Goal: Transaction & Acquisition: Purchase product/service

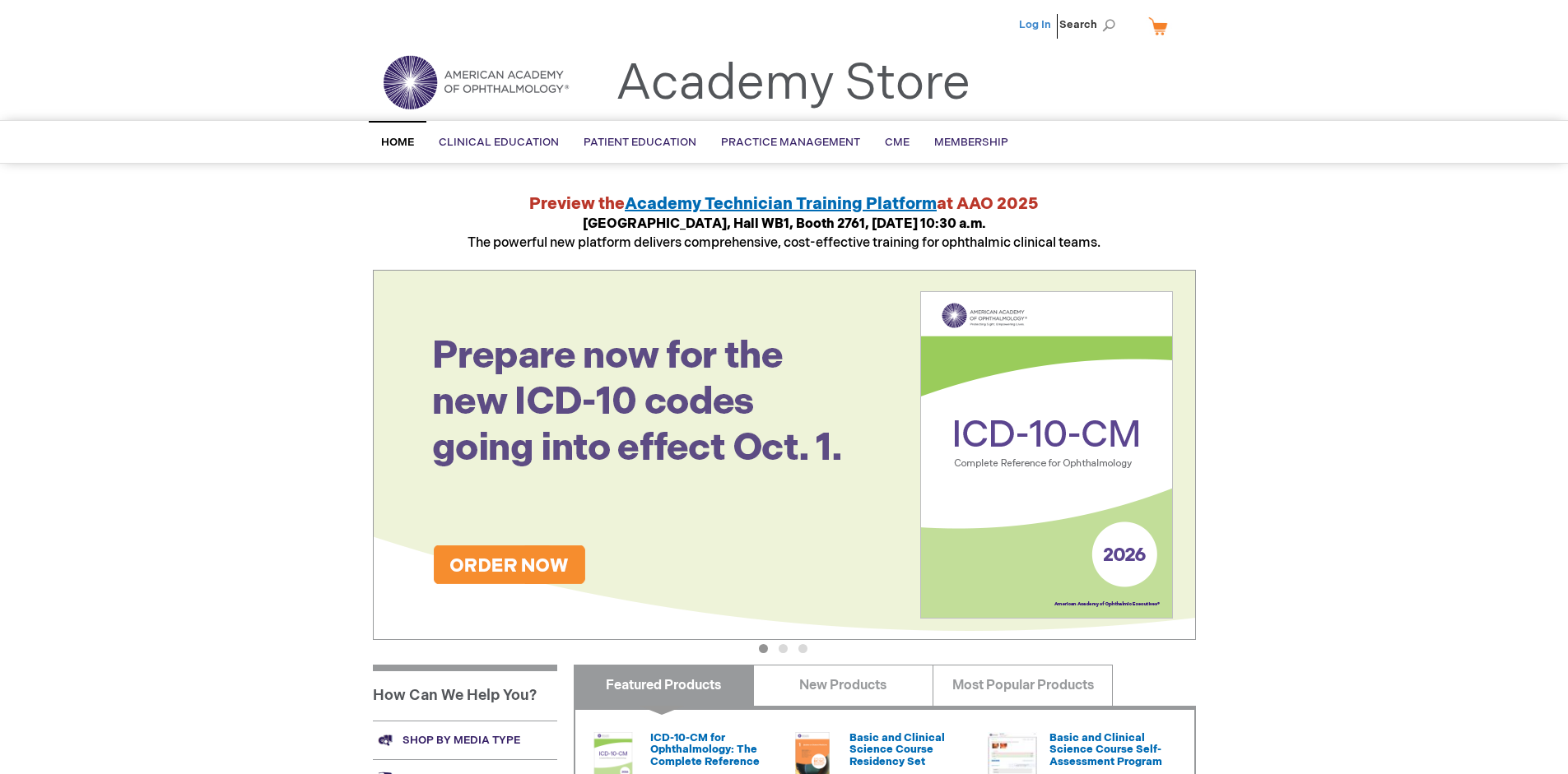
click at [1036, 25] on link "Log In" at bounding box center [1035, 25] width 32 height 13
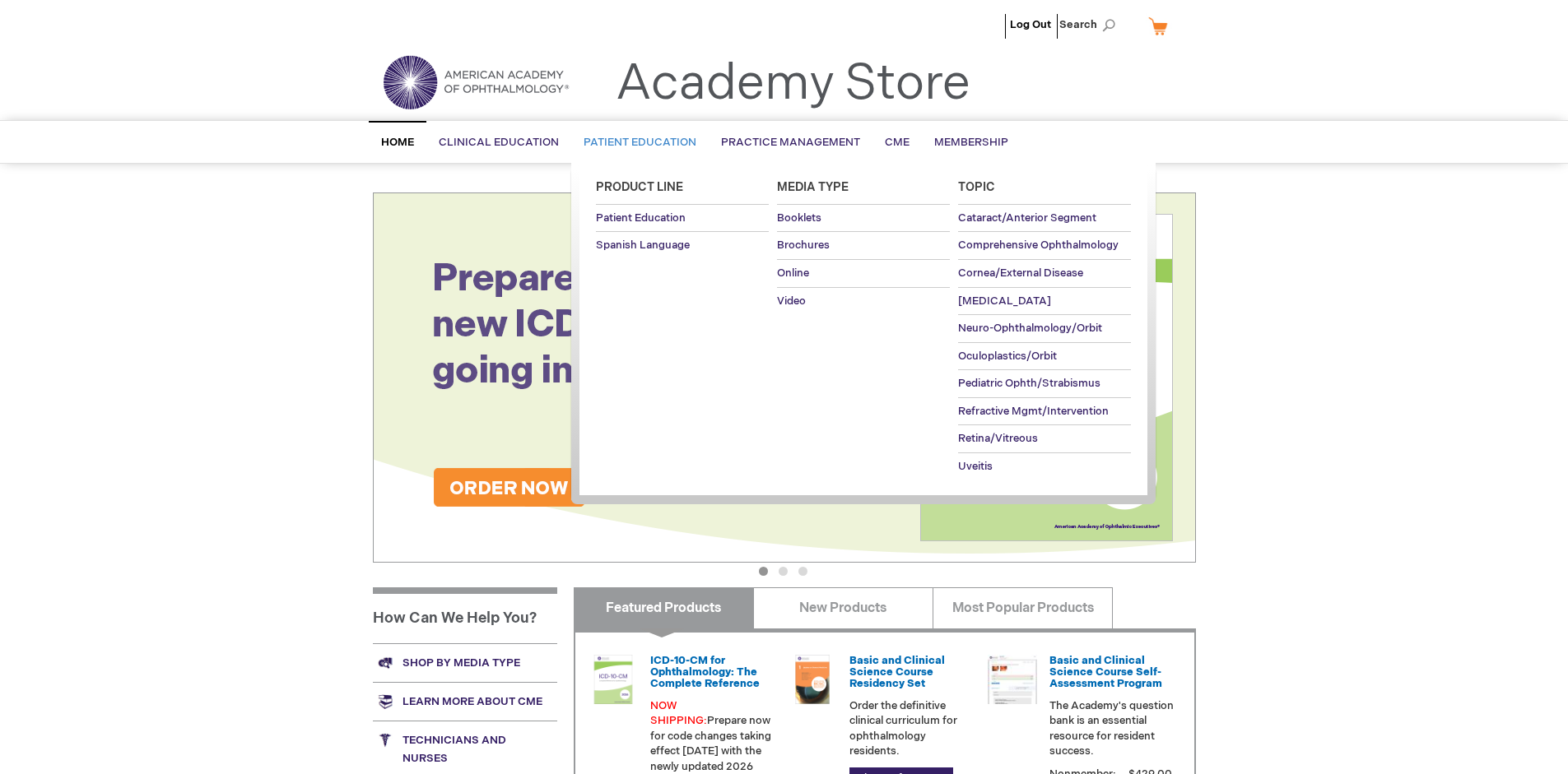
click at [636, 142] on span "Patient Education" at bounding box center [640, 142] width 113 height 13
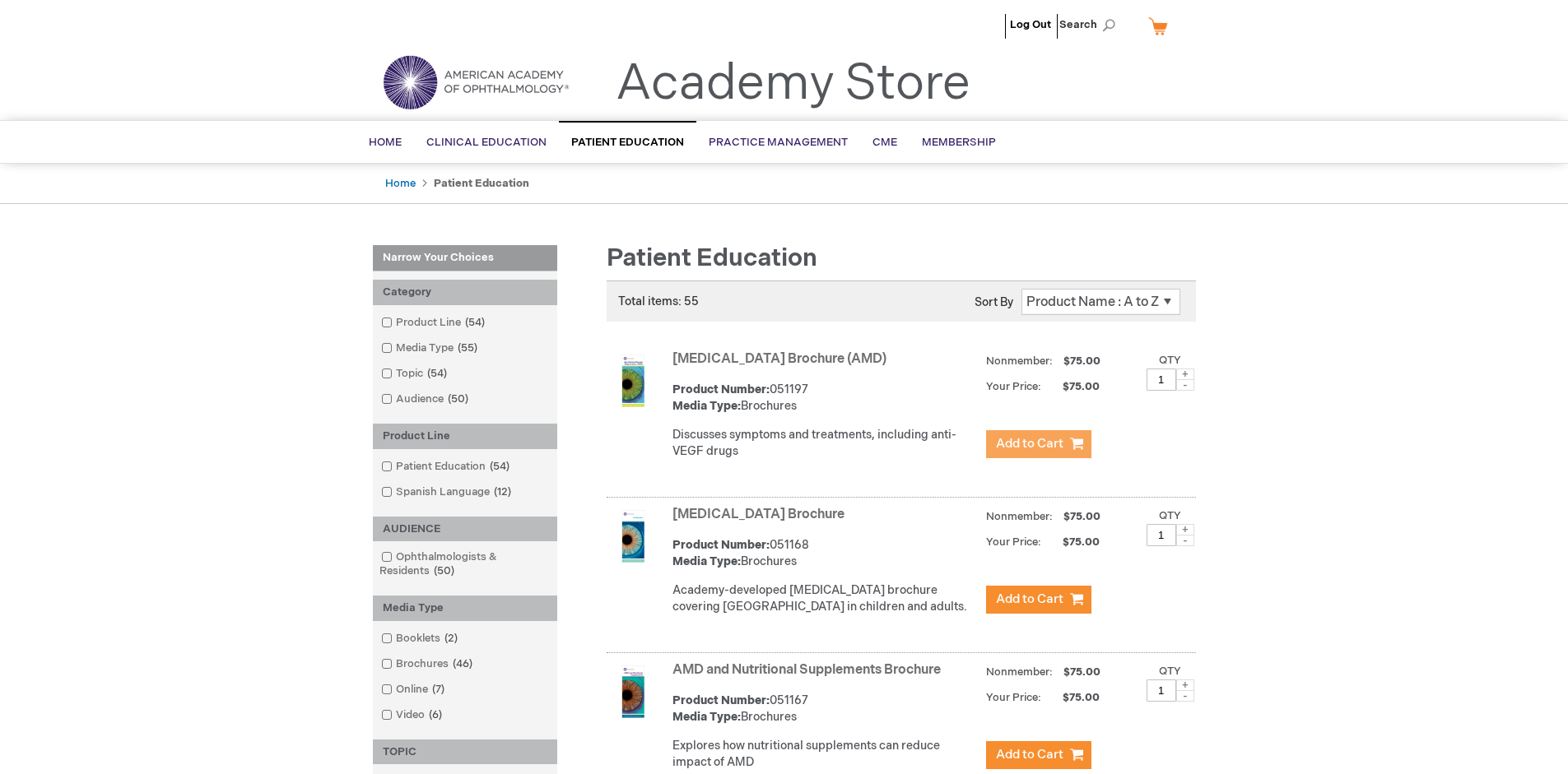
click at [1038, 444] on span "Add to Cart" at bounding box center [1030, 444] width 68 height 16
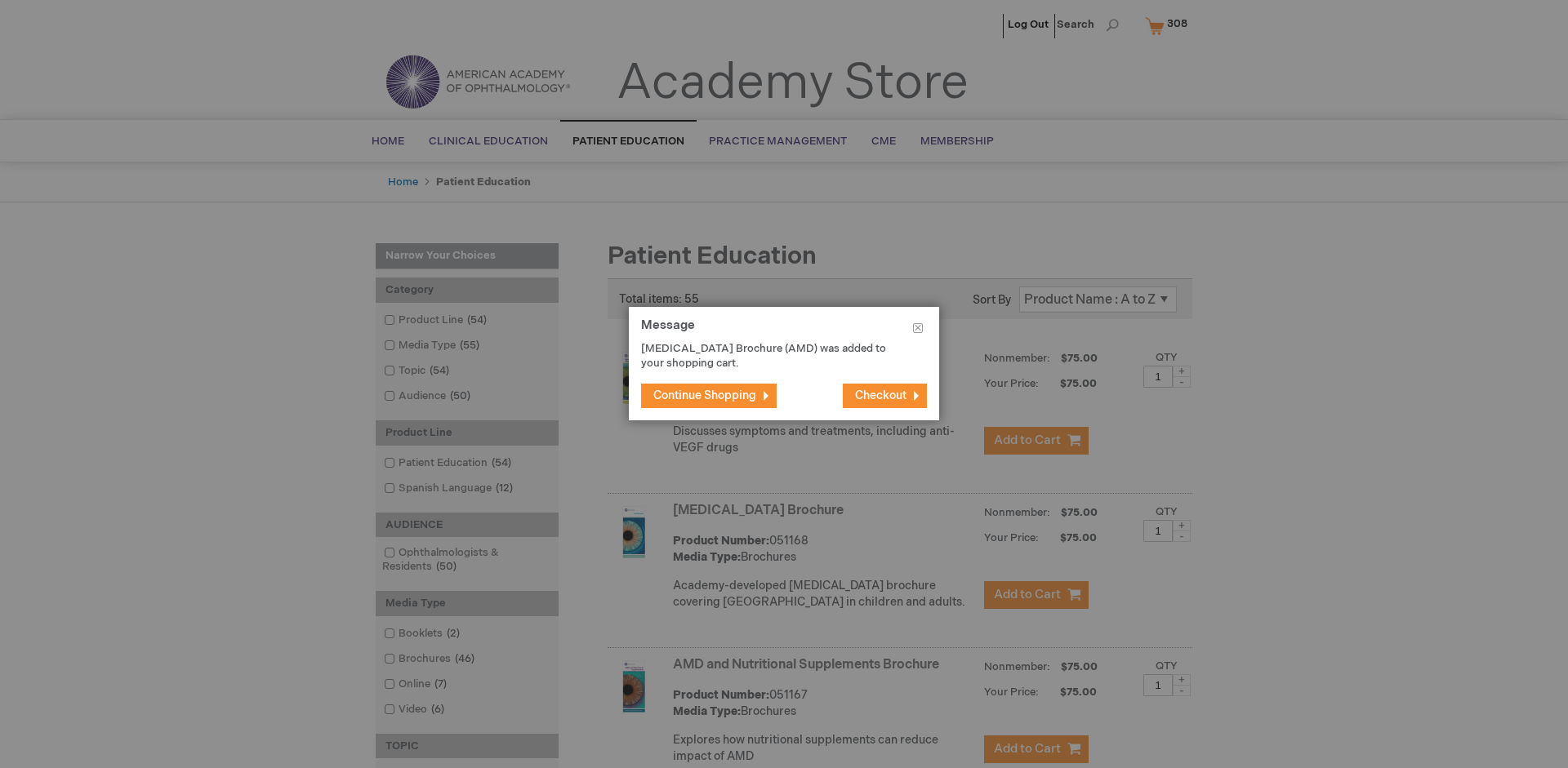
click at [705, 395] on span "Continue Shopping" at bounding box center [705, 395] width 103 height 14
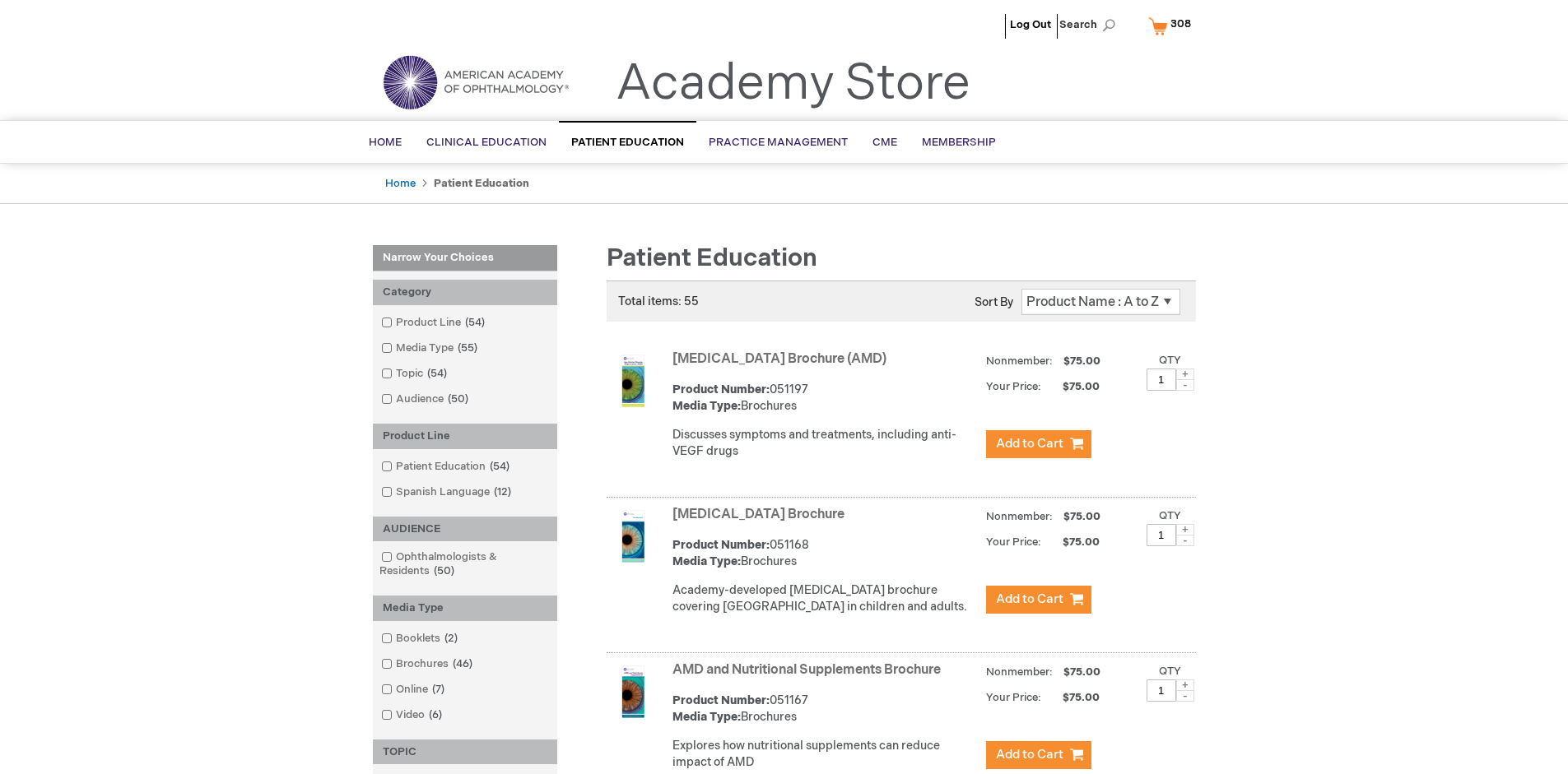
click at [810, 678] on link "AMD and Nutritional Supplements Brochure" at bounding box center [807, 670] width 268 height 16
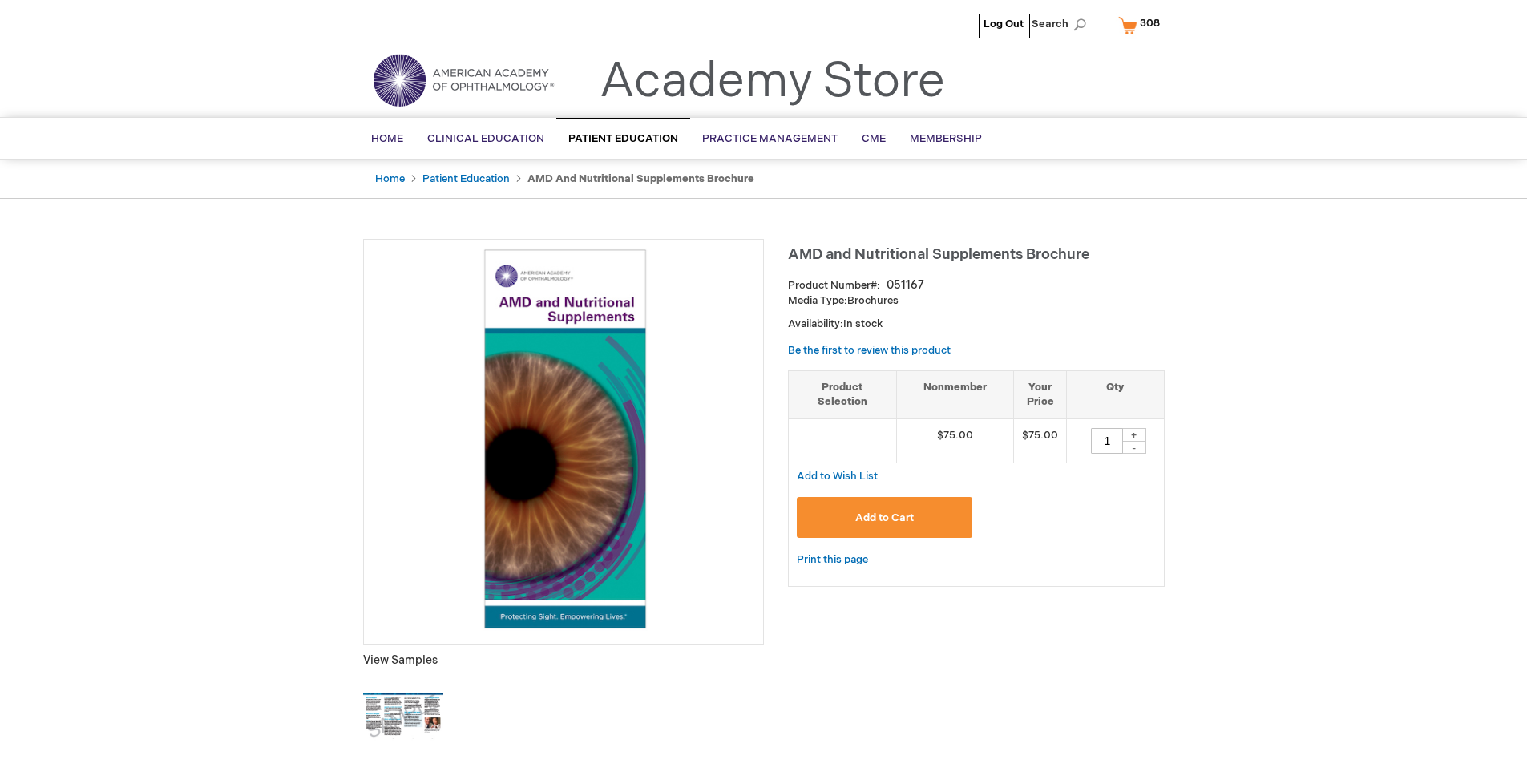
type input "1"
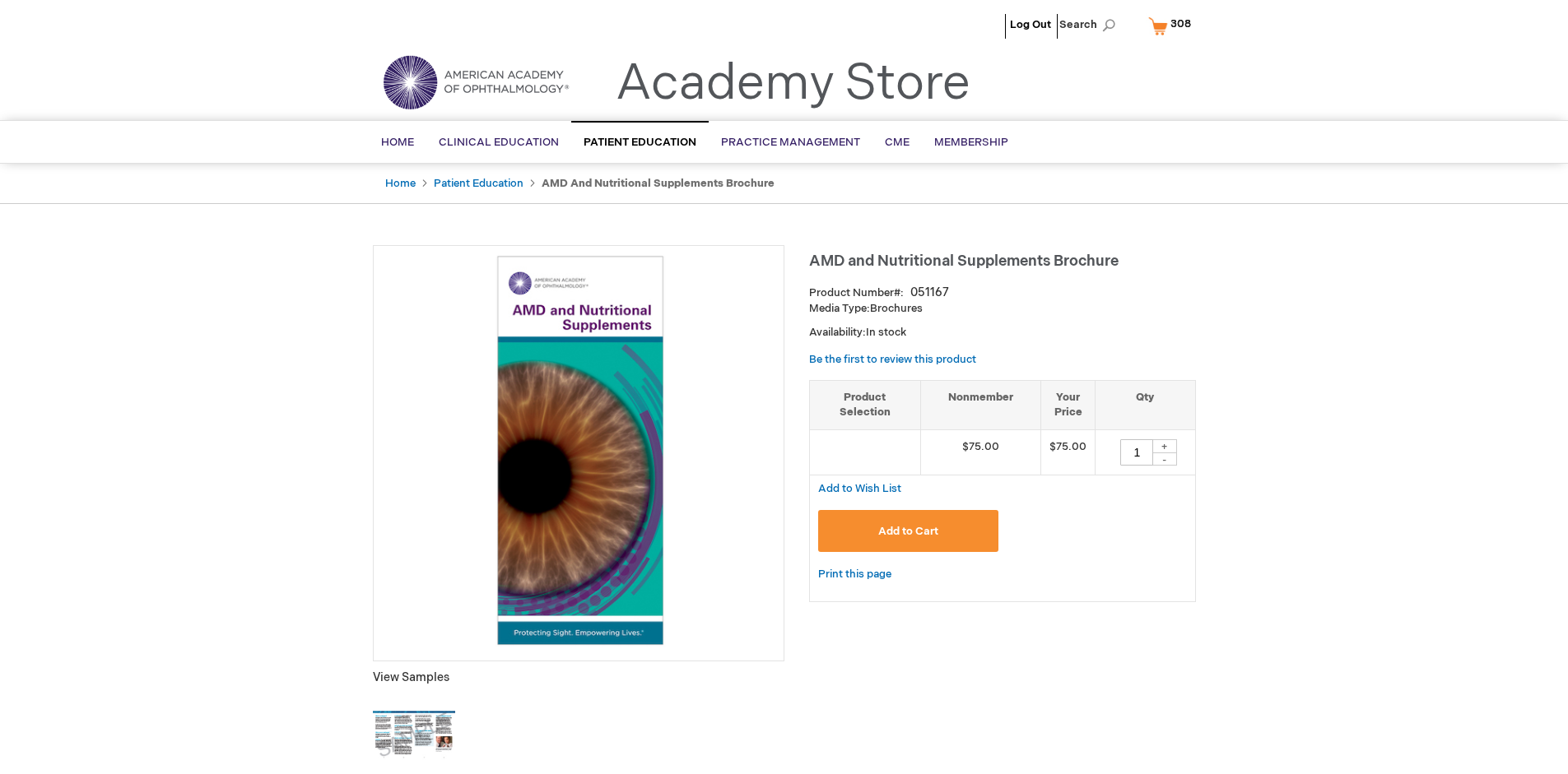
click at [908, 531] on span "Add to Cart" at bounding box center [908, 532] width 60 height 13
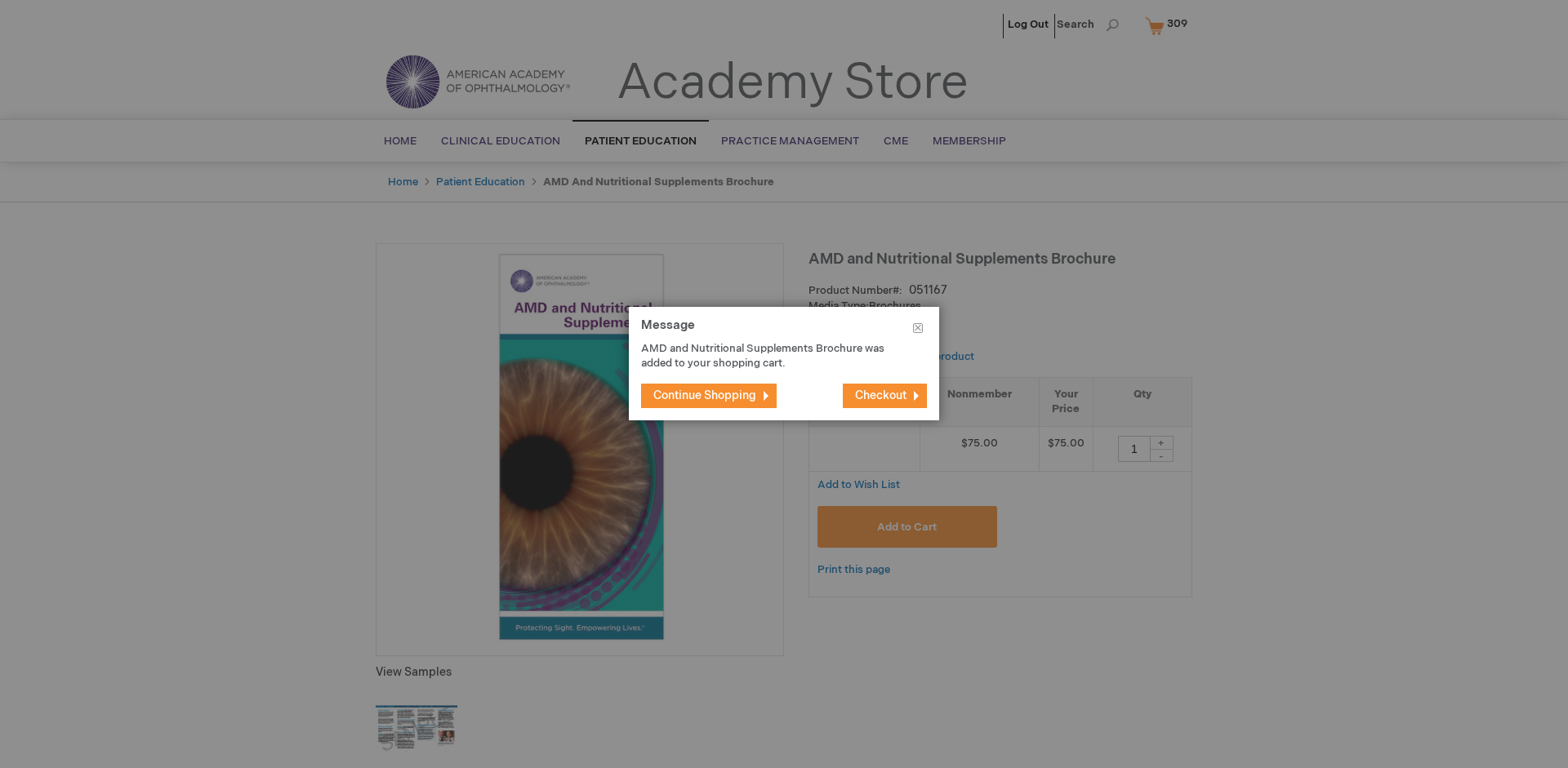
click at [705, 395] on span "Continue Shopping" at bounding box center [705, 395] width 103 height 14
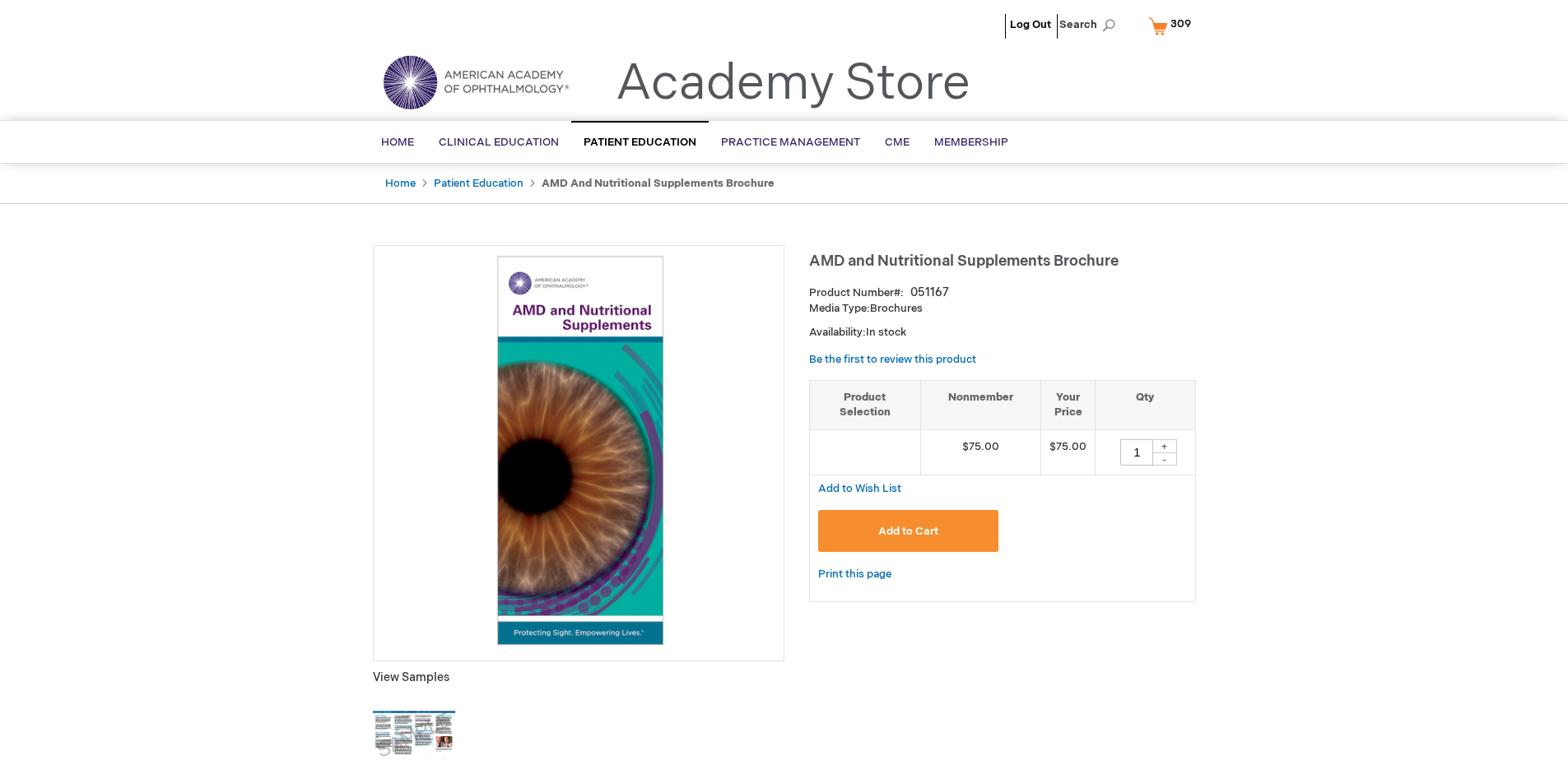
click at [1172, 26] on span "309" at bounding box center [1180, 24] width 20 height 13
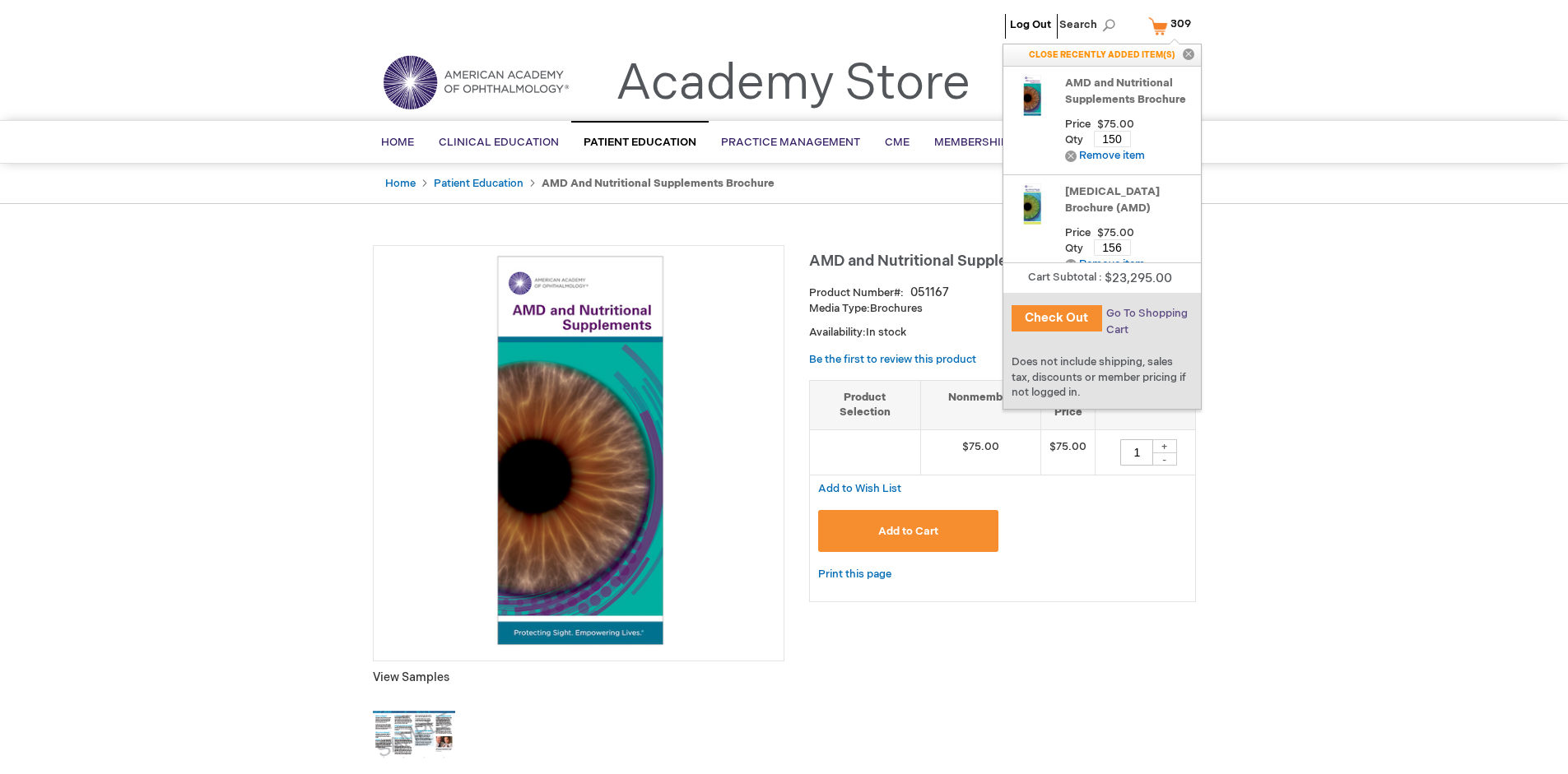
click at [1146, 314] on span "Go To Shopping Cart" at bounding box center [1147, 322] width 81 height 30
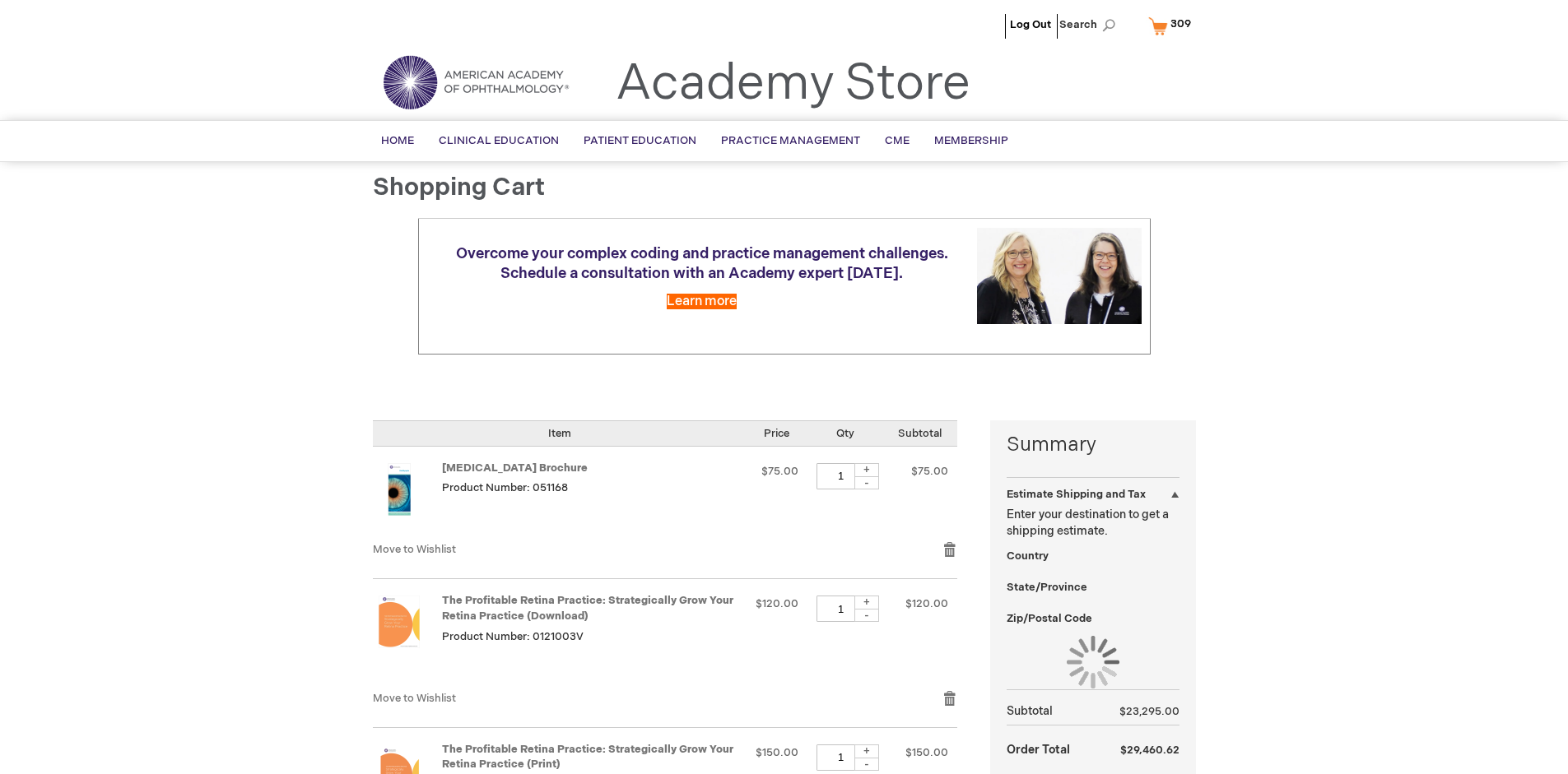
select select "US"
select select "41"
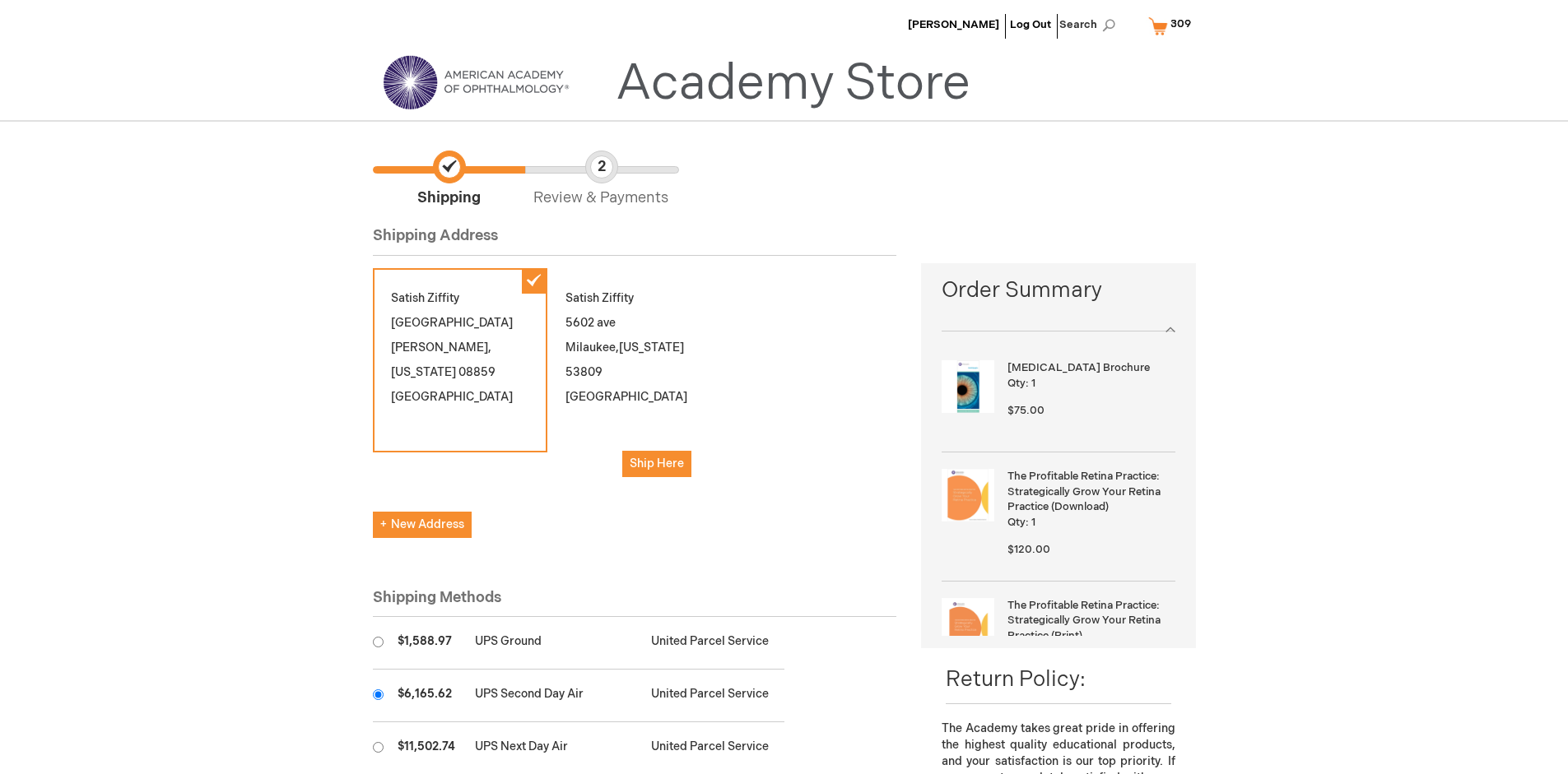
click at [377, 695] on input "radio" at bounding box center [378, 695] width 11 height 11
